Goal: Transaction & Acquisition: Purchase product/service

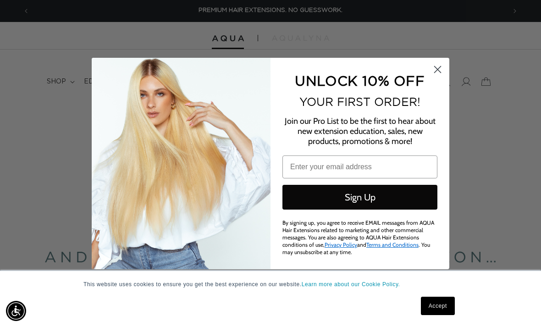
click at [445, 66] on circle "Close dialog" at bounding box center [437, 69] width 15 height 15
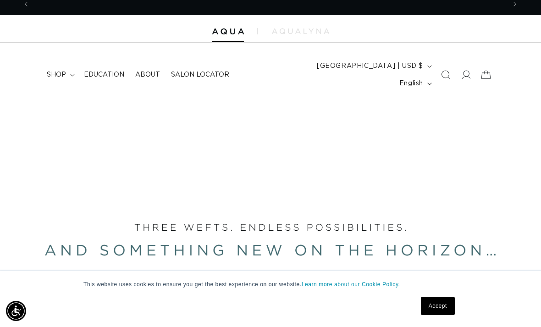
scroll to position [0, 476]
click at [63, 71] on span "shop" at bounding box center [56, 75] width 19 height 8
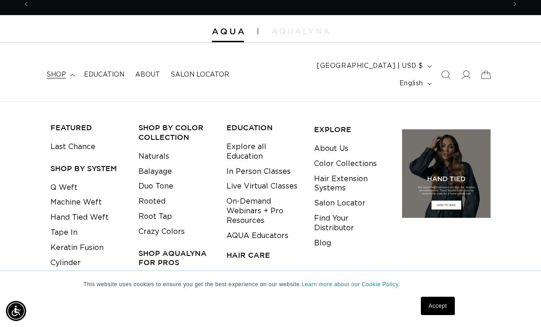
scroll to position [0, 0]
click at [64, 225] on link "Tape In" at bounding box center [63, 232] width 27 height 15
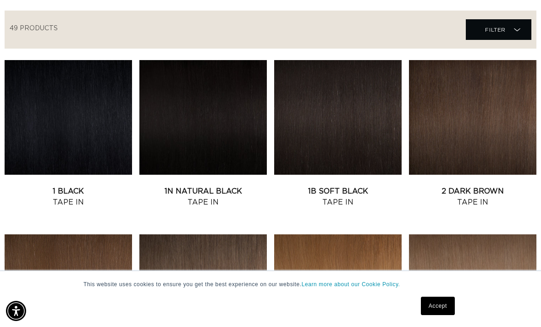
scroll to position [0, 476]
click at [82, 186] on link "1 Black Tape In" at bounding box center [68, 197] width 127 height 22
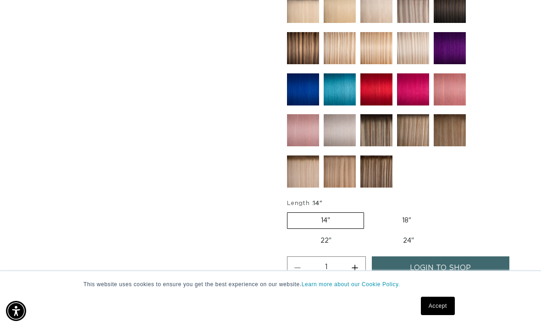
scroll to position [0, 951]
click at [404, 213] on label "18" Variant sold out or unavailable" at bounding box center [406, 221] width 76 height 16
click at [369, 210] on input "18" Variant sold out or unavailable" at bounding box center [368, 210] width 0 height 0
radio input "true"
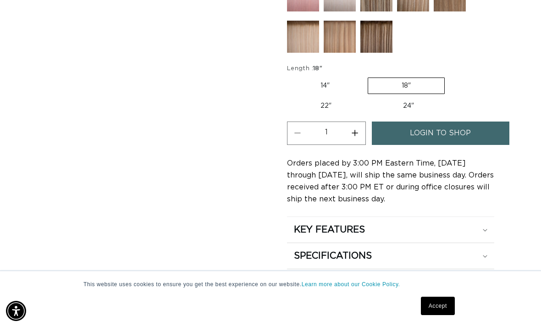
click at [471, 121] on link "login to shop" at bounding box center [440, 132] width 137 height 23
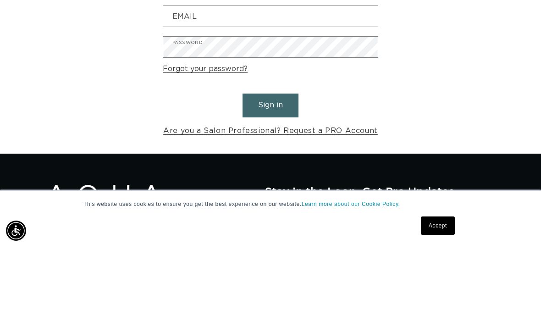
scroll to position [0, 476]
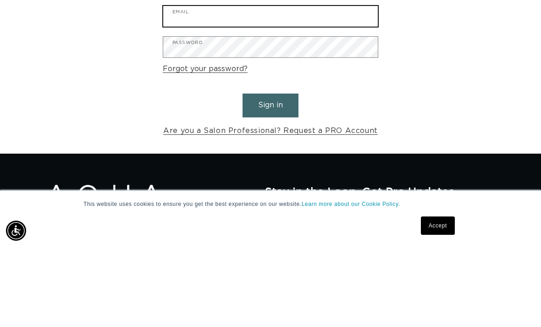
type input "tllooper@comporium.net"
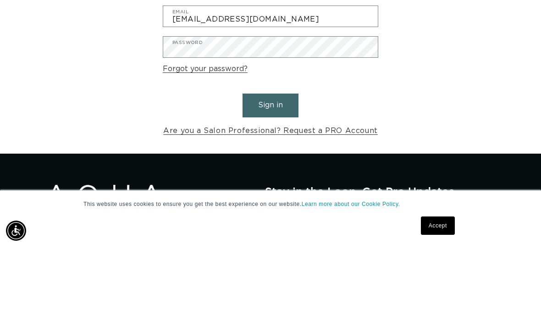
click at [270, 174] on button "Sign in" at bounding box center [270, 185] width 56 height 23
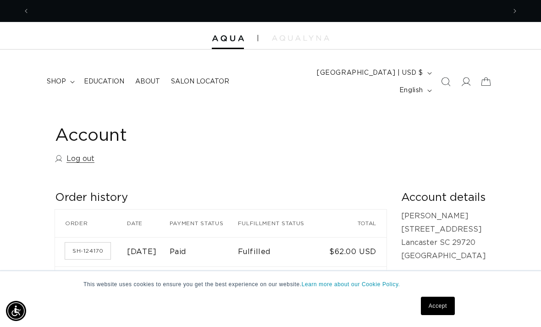
scroll to position [0, 951]
click at [58, 77] on span "shop" at bounding box center [56, 81] width 19 height 8
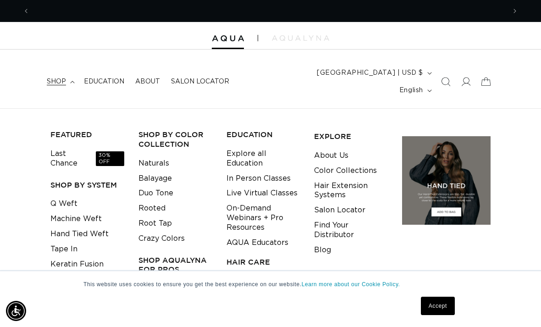
click at [153, 201] on link "Rooted" at bounding box center [151, 208] width 27 height 15
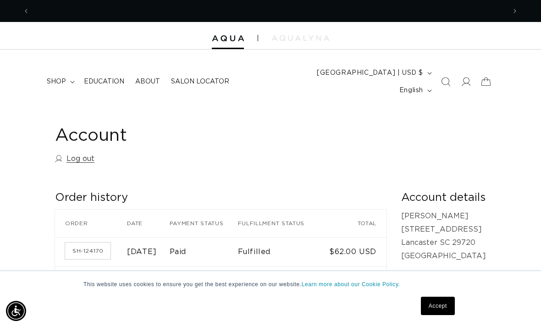
scroll to position [0, 476]
click at [56, 77] on span "shop" at bounding box center [56, 81] width 19 height 8
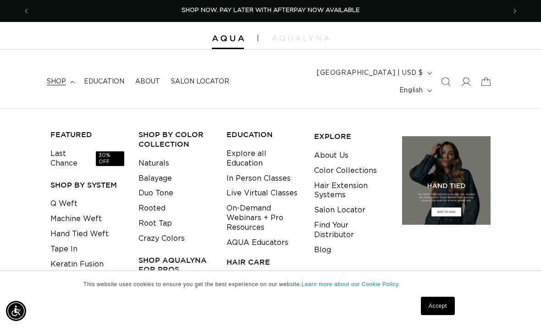
click at [59, 146] on link "Last Chance 30% OFF" at bounding box center [87, 158] width 74 height 25
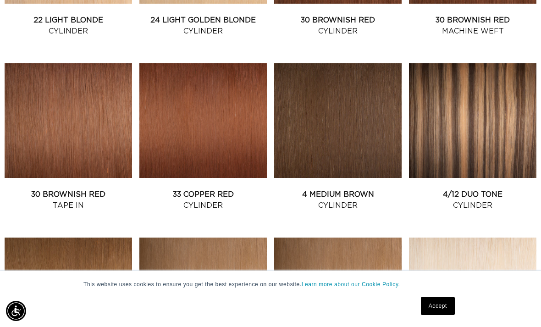
scroll to position [676, 0]
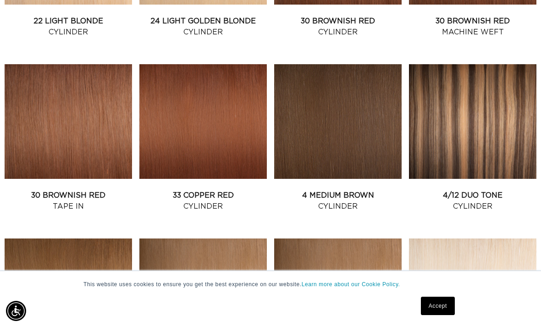
click at [60, 190] on link "30 Brownish Red Tape In" at bounding box center [68, 201] width 127 height 22
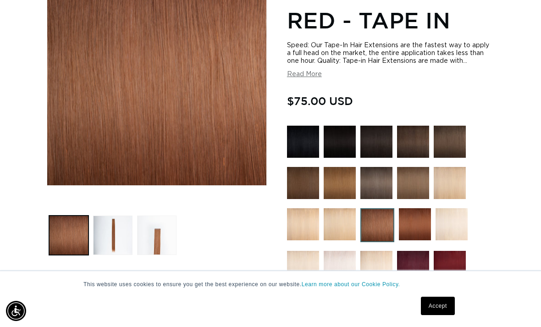
scroll to position [176, 0]
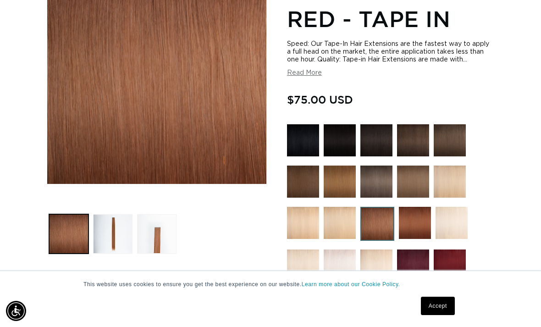
click at [108, 214] on button "Load image 2 in gallery view" at bounding box center [112, 233] width 39 height 39
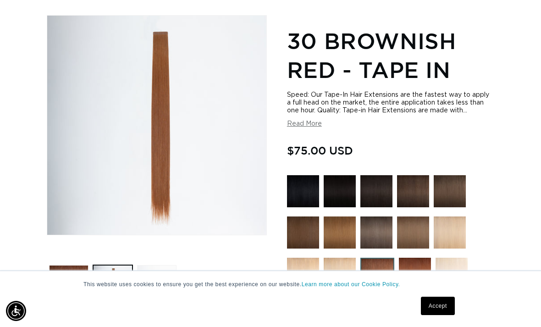
scroll to position [0, 951]
click at [152, 274] on button "Load image 3 in gallery view" at bounding box center [156, 284] width 39 height 39
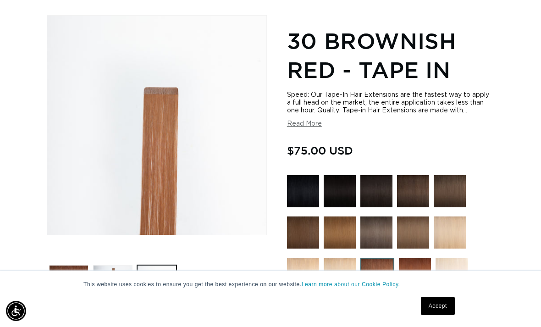
scroll to position [0, 0]
click at [302, 175] on img at bounding box center [303, 191] width 32 height 32
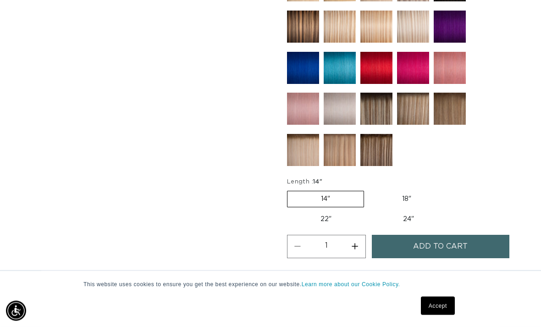
scroll to position [547, 0]
click at [402, 191] on label "18" Variant sold out or unavailable" at bounding box center [406, 199] width 76 height 16
click at [369, 189] on input "18" Variant sold out or unavailable" at bounding box center [368, 189] width 0 height 0
radio input "true"
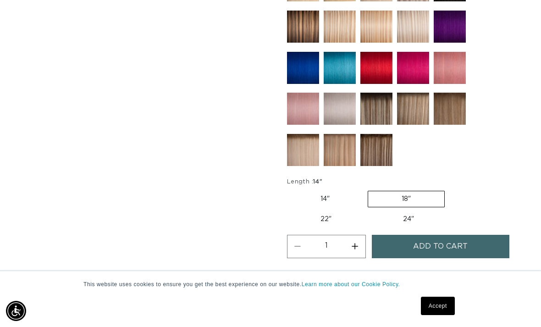
scroll to position [0, 0]
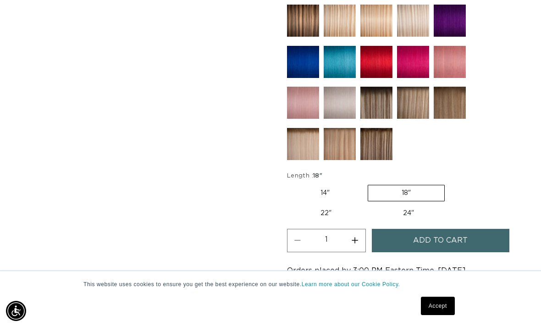
click at [451, 229] on span "Add to cart" at bounding box center [440, 240] width 55 height 23
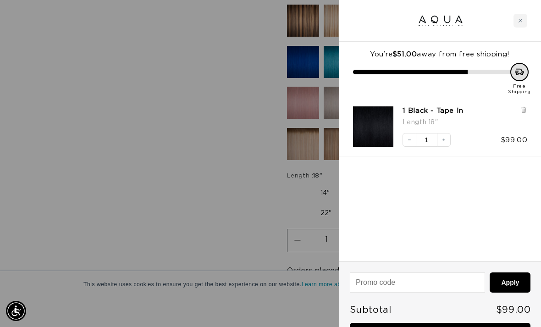
scroll to position [0, 951]
click at [528, 14] on div at bounding box center [440, 21] width 202 height 42
click at [523, 18] on div "Close cart" at bounding box center [520, 21] width 14 height 14
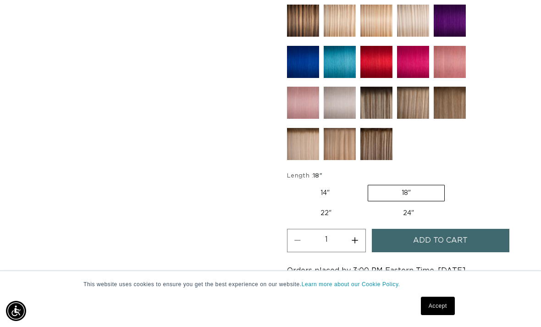
scroll to position [0, 0]
click at [302, 46] on img at bounding box center [303, 62] width 32 height 32
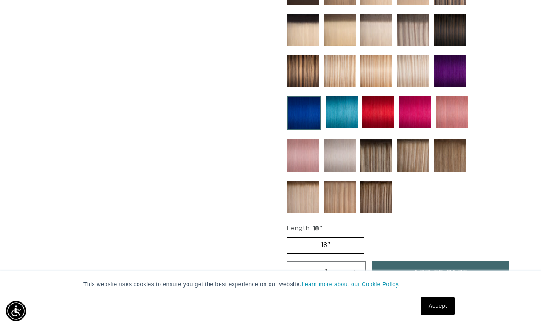
scroll to position [467, 0]
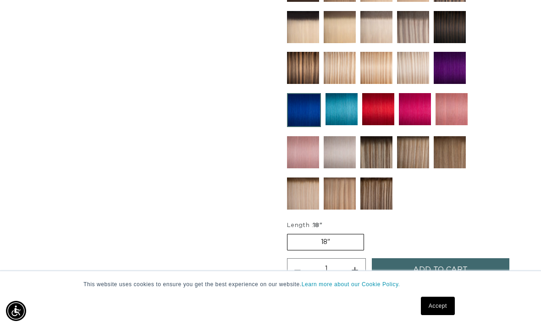
click at [353, 258] on button "Increase quantity for Blue - Tape In" at bounding box center [355, 269] width 21 height 23
type input "2"
click at [462, 258] on span "Add to cart" at bounding box center [440, 269] width 55 height 23
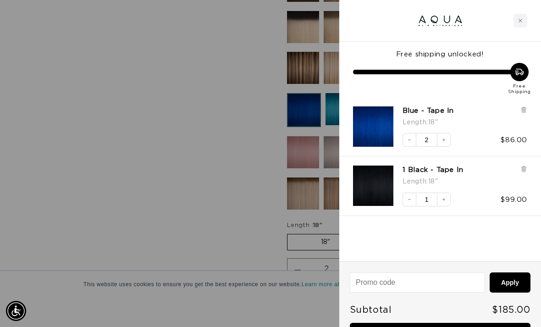
scroll to position [0, 0]
click at [523, 20] on div "Close cart" at bounding box center [520, 21] width 14 height 14
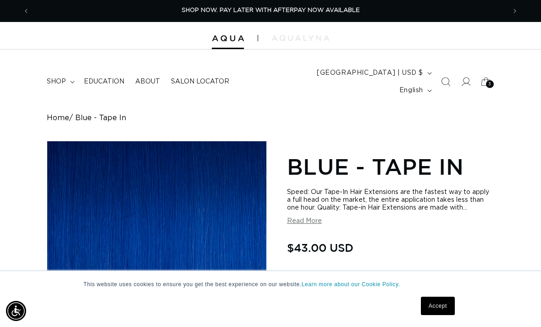
click at [50, 78] on span "shop" at bounding box center [56, 81] width 19 height 8
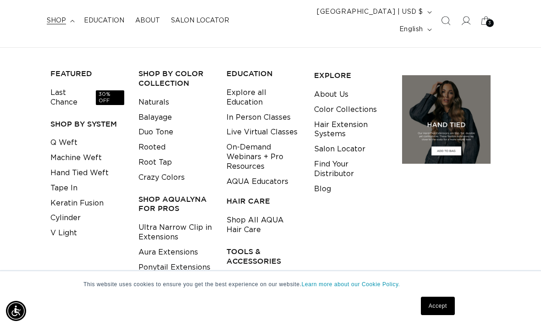
scroll to position [0, 476]
click at [60, 181] on link "Tape In" at bounding box center [63, 188] width 27 height 15
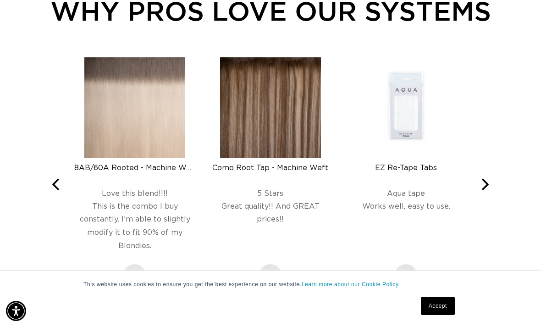
scroll to position [1365, 0]
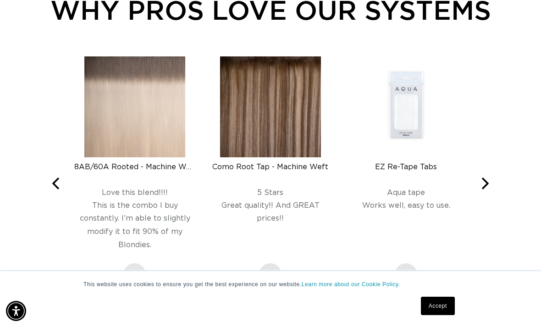
click at [406, 109] on img at bounding box center [406, 106] width 101 height 101
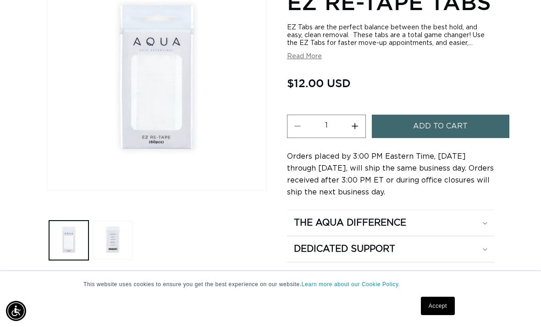
scroll to position [170, 0]
click at [356, 115] on button "Increase quantity for EZ Re-Tape Tabs" at bounding box center [355, 126] width 21 height 23
click at [357, 115] on button "Increase quantity for EZ Re-Tape Tabs" at bounding box center [355, 126] width 21 height 23
click at [358, 115] on button "Increase quantity for EZ Re-Tape Tabs" at bounding box center [355, 126] width 21 height 23
click at [357, 115] on button "Increase quantity for EZ Re-Tape Tabs" at bounding box center [355, 126] width 21 height 23
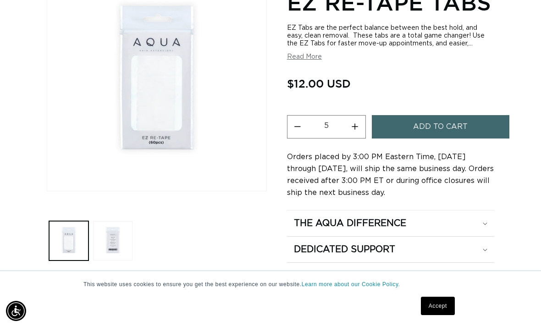
scroll to position [0, 951]
click at [466, 115] on span "Add to cart" at bounding box center [440, 126] width 55 height 23
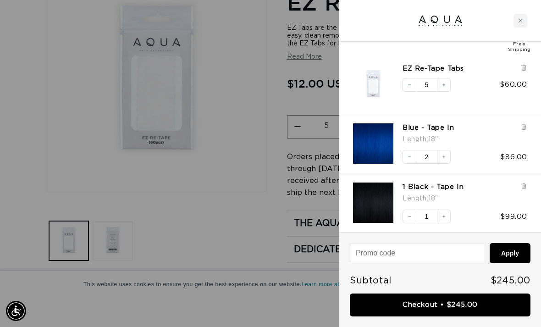
scroll to position [0, 476]
click at [255, 238] on div at bounding box center [270, 163] width 541 height 327
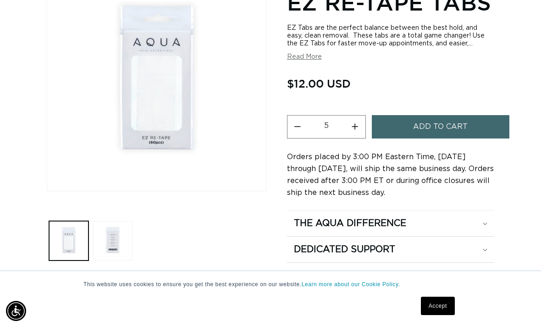
scroll to position [0, 0]
click at [305, 115] on button "Decrease quantity for EZ Re-Tape Tabs" at bounding box center [297, 126] width 21 height 23
click at [304, 115] on button "Decrease quantity for EZ Re-Tape Tabs" at bounding box center [297, 126] width 21 height 23
click at [295, 115] on button "Decrease quantity for EZ Re-Tape Tabs" at bounding box center [297, 126] width 21 height 23
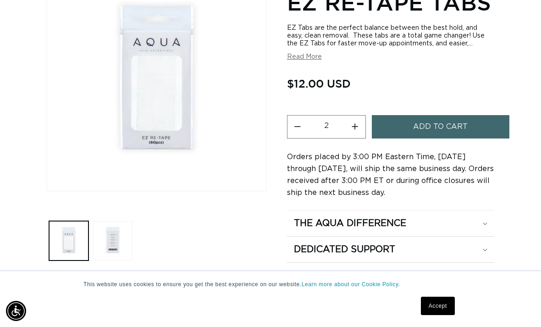
type input "1"
click at [296, 115] on button "Decrease quantity for EZ Re-Tape Tabs" at bounding box center [297, 126] width 21 height 23
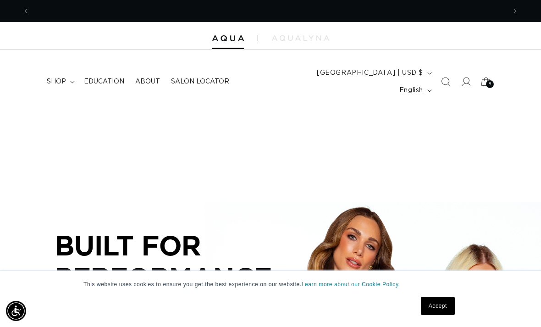
scroll to position [0, 476]
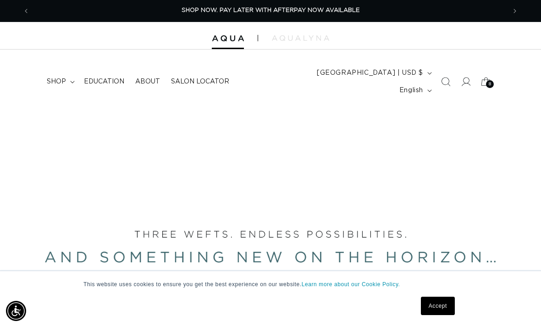
click at [383, 70] on button "[GEOGRAPHIC_DATA] | USD $" at bounding box center [373, 72] width 124 height 17
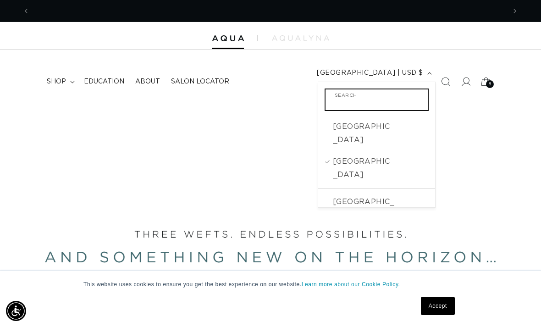
scroll to position [0, 951]
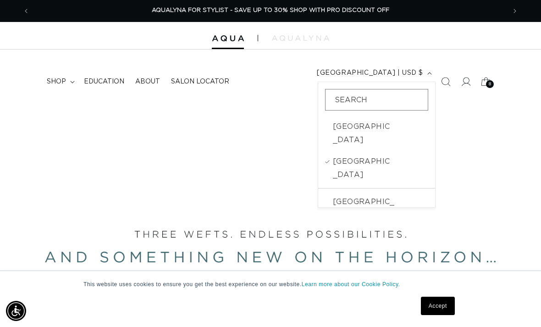
click at [446, 108] on div "BUILT FOR  PERFORMANCE. TRUSTED BY PROFESSIONALS. Premium hair extensions desig…" at bounding box center [270, 314] width 541 height 412
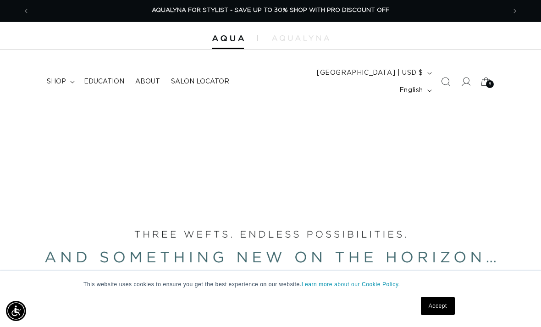
click at [466, 77] on icon at bounding box center [465, 81] width 9 height 9
click at [489, 80] on span "8" at bounding box center [490, 84] width 3 height 8
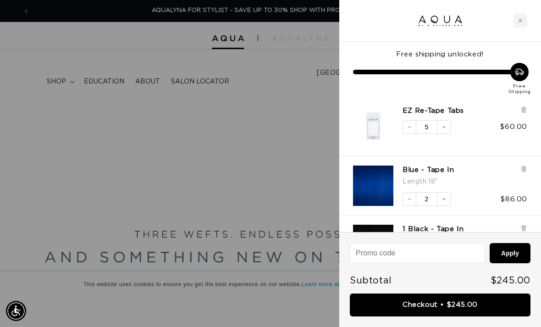
click at [411, 253] on input at bounding box center [417, 252] width 134 height 19
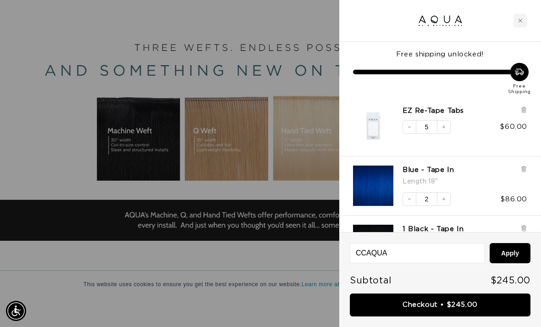
scroll to position [0, 0]
click at [400, 249] on input "CCAQUA" at bounding box center [417, 252] width 134 height 19
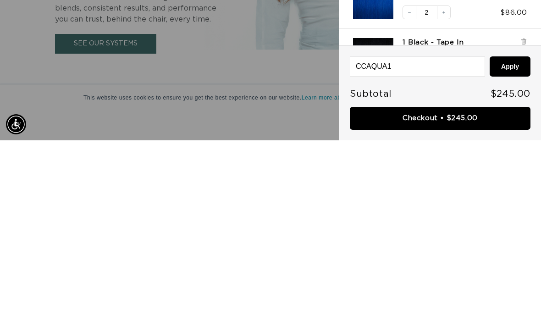
scroll to position [0, 951]
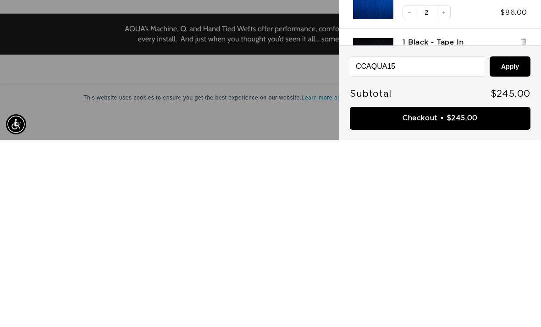
type input "CCAQUA15"
click at [513, 243] on button "Apply" at bounding box center [509, 253] width 41 height 20
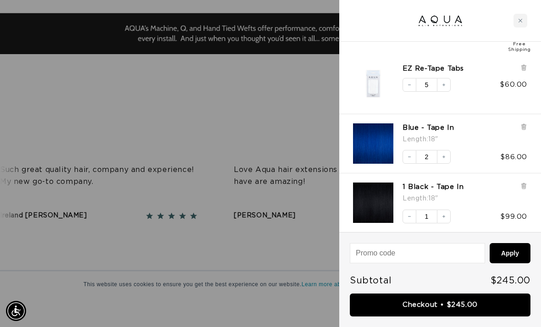
scroll to position [0, 476]
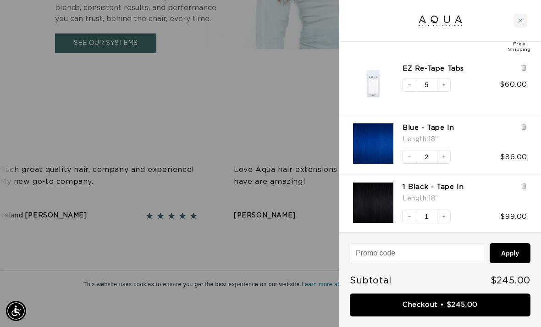
click at [491, 297] on link "Checkout • $245.00" at bounding box center [440, 304] width 181 height 23
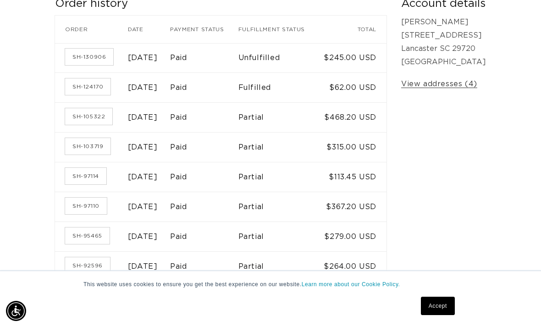
scroll to position [193, 0]
click at [367, 114] on td "$468.20 USD" at bounding box center [353, 118] width 66 height 30
click at [82, 109] on link "SH-105322" at bounding box center [88, 116] width 47 height 16
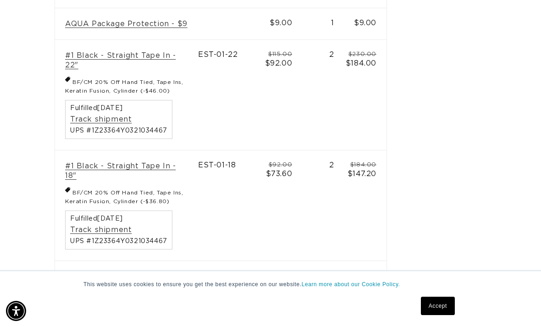
scroll to position [0, 951]
